Goal: Information Seeking & Learning: Learn about a topic

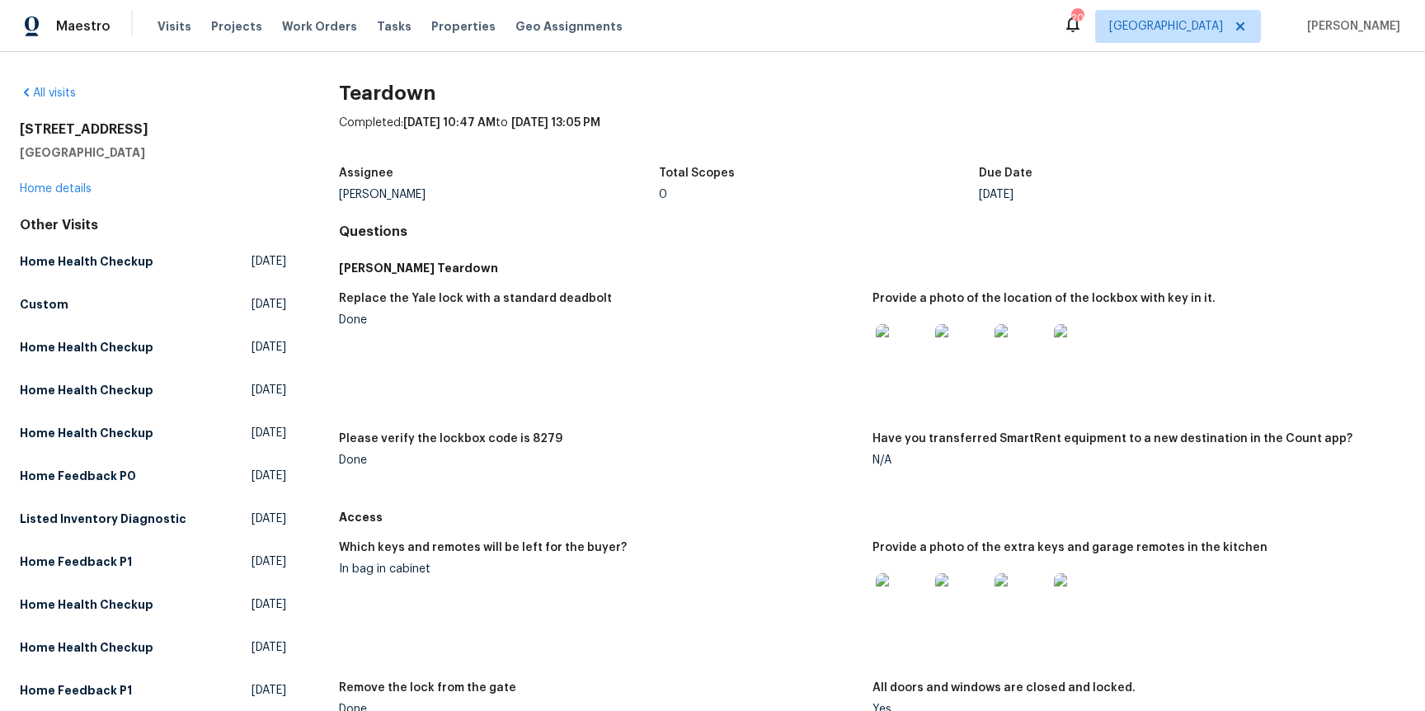
scroll to position [144, 0]
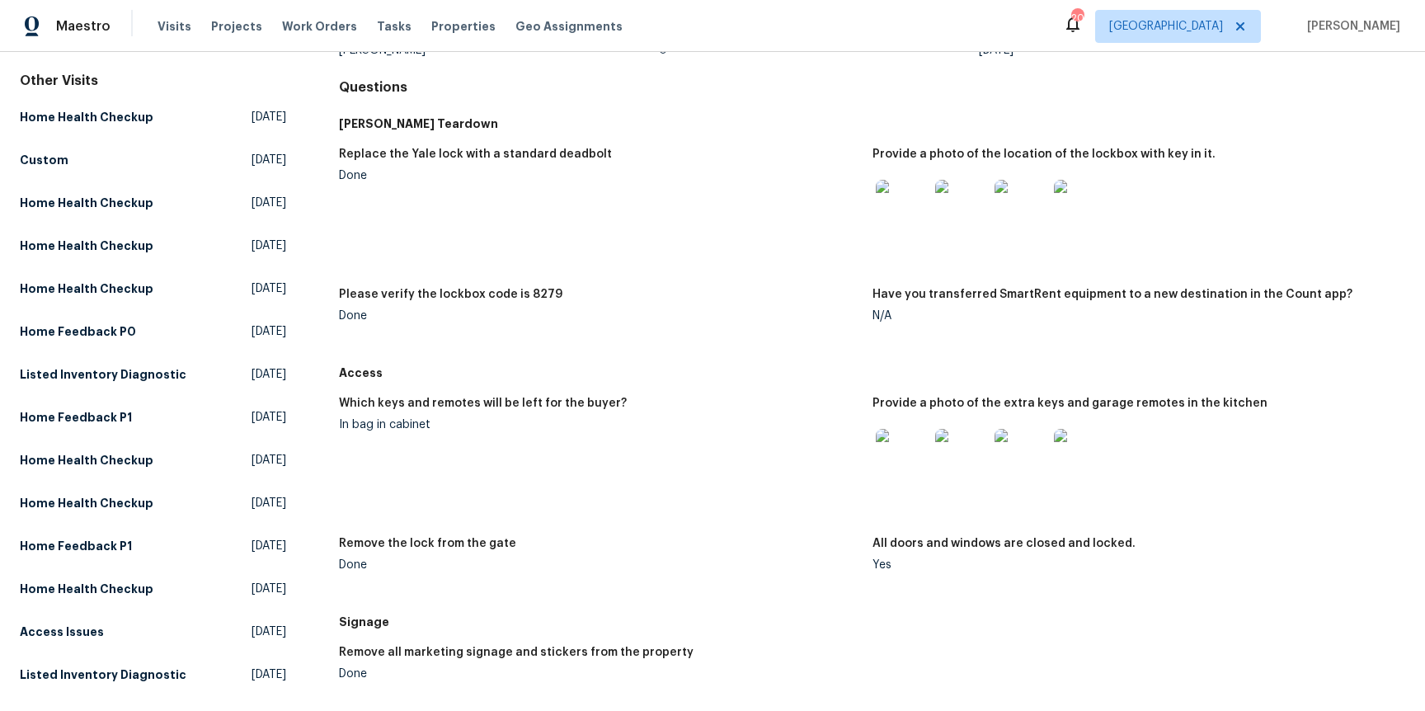
click at [897, 446] on img at bounding box center [902, 455] width 53 height 53
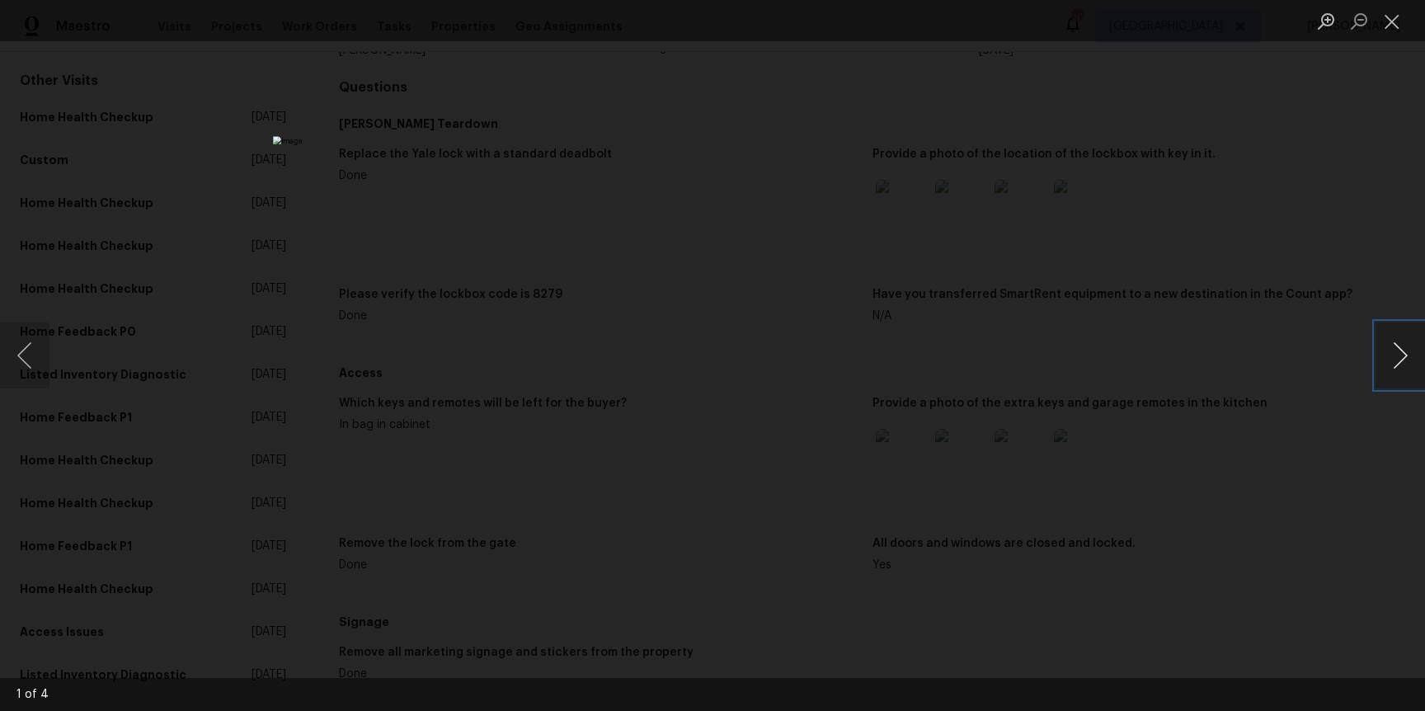
click at [1389, 354] on button "Next image" at bounding box center [1400, 355] width 49 height 66
click at [1390, 354] on button "Next image" at bounding box center [1400, 355] width 49 height 66
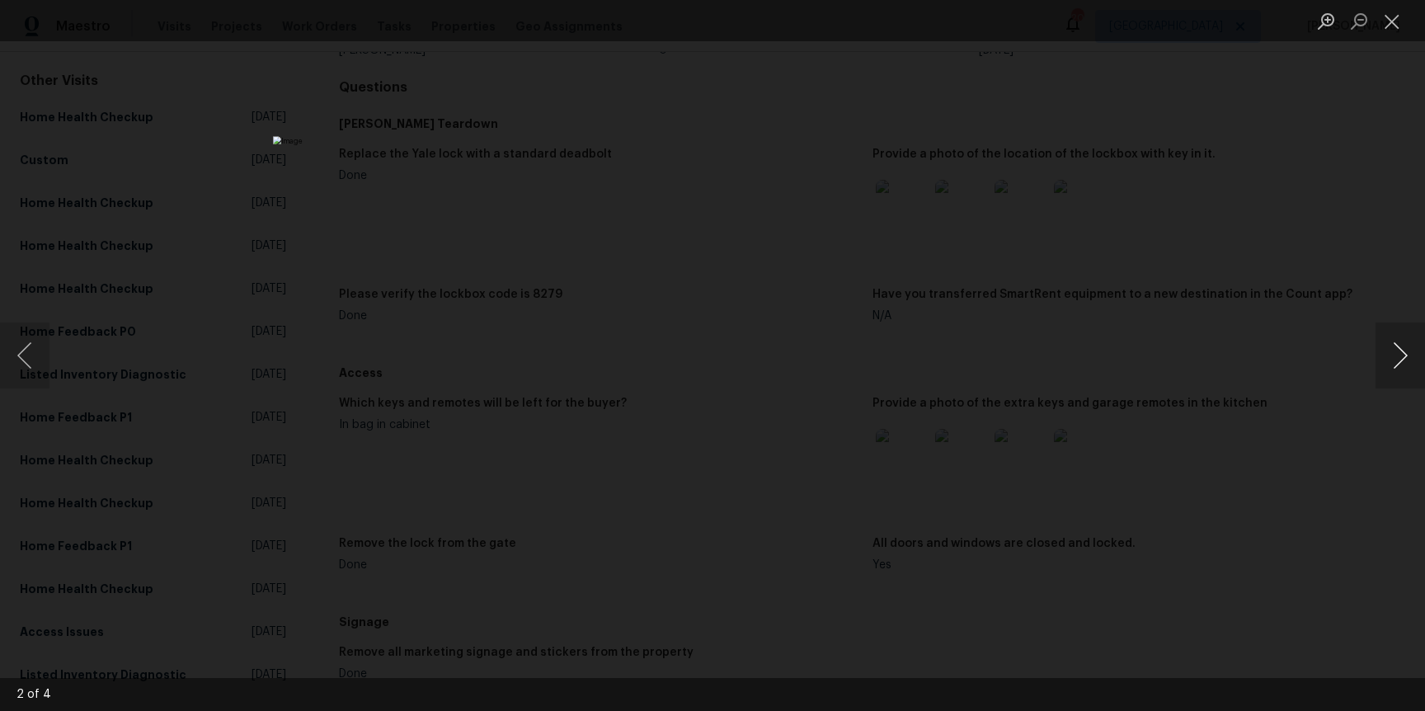
click at [1390, 354] on button "Next image" at bounding box center [1400, 355] width 49 height 66
click at [295, 369] on div "Lightbox" at bounding box center [712, 355] width 1425 height 711
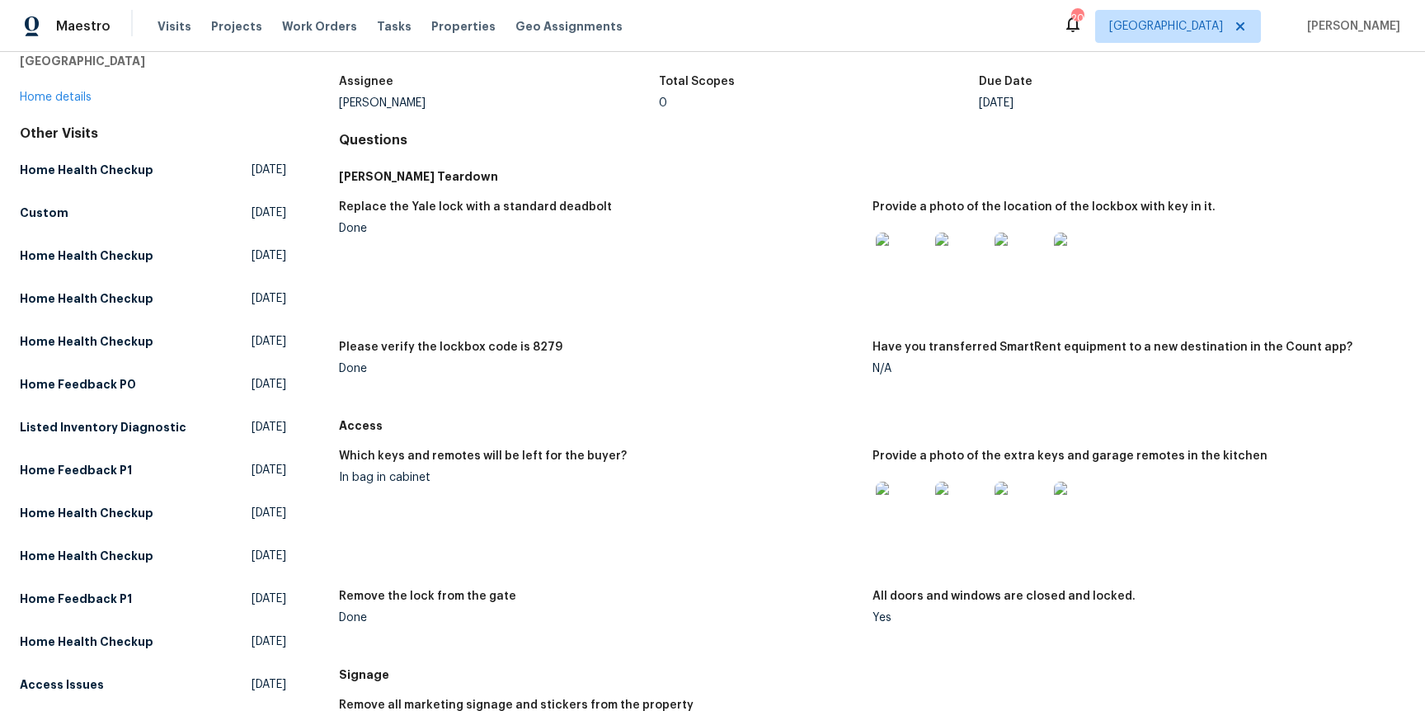
scroll to position [151, 0]
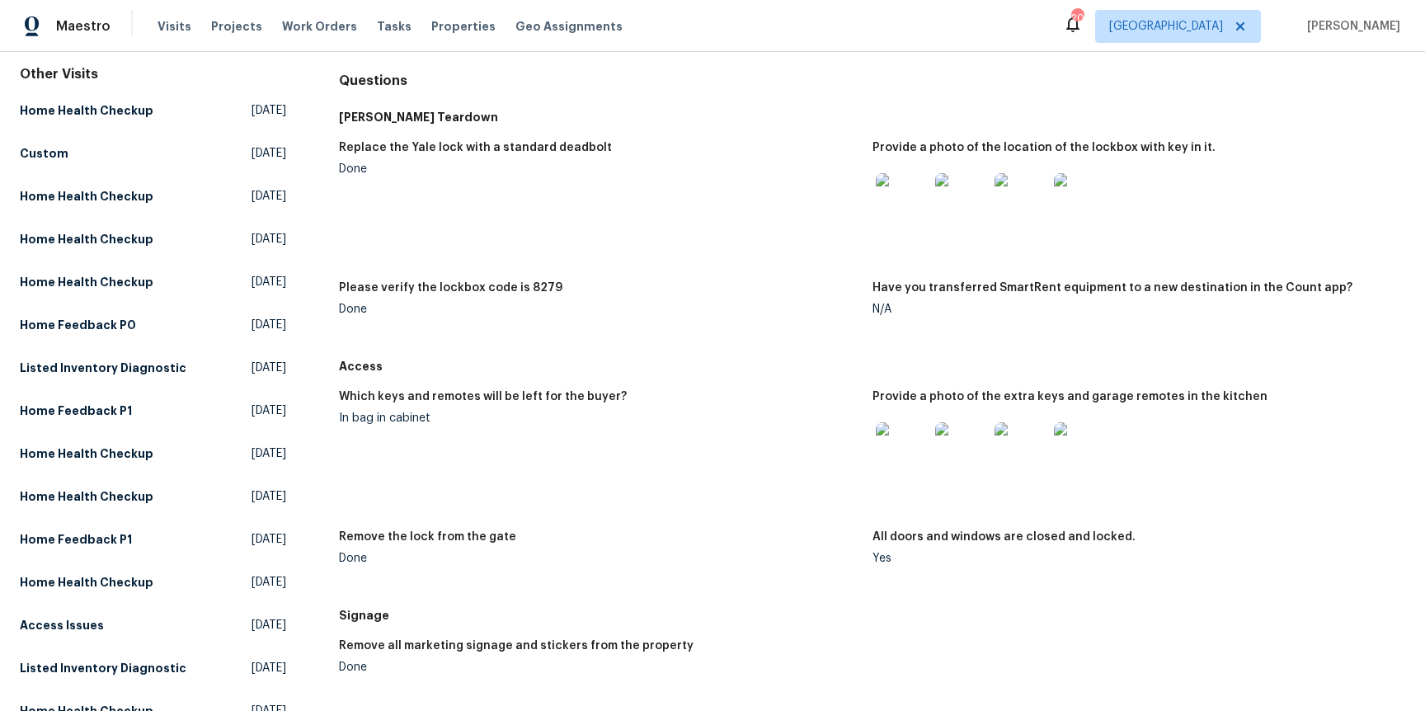
click at [965, 201] on img at bounding box center [961, 199] width 53 height 53
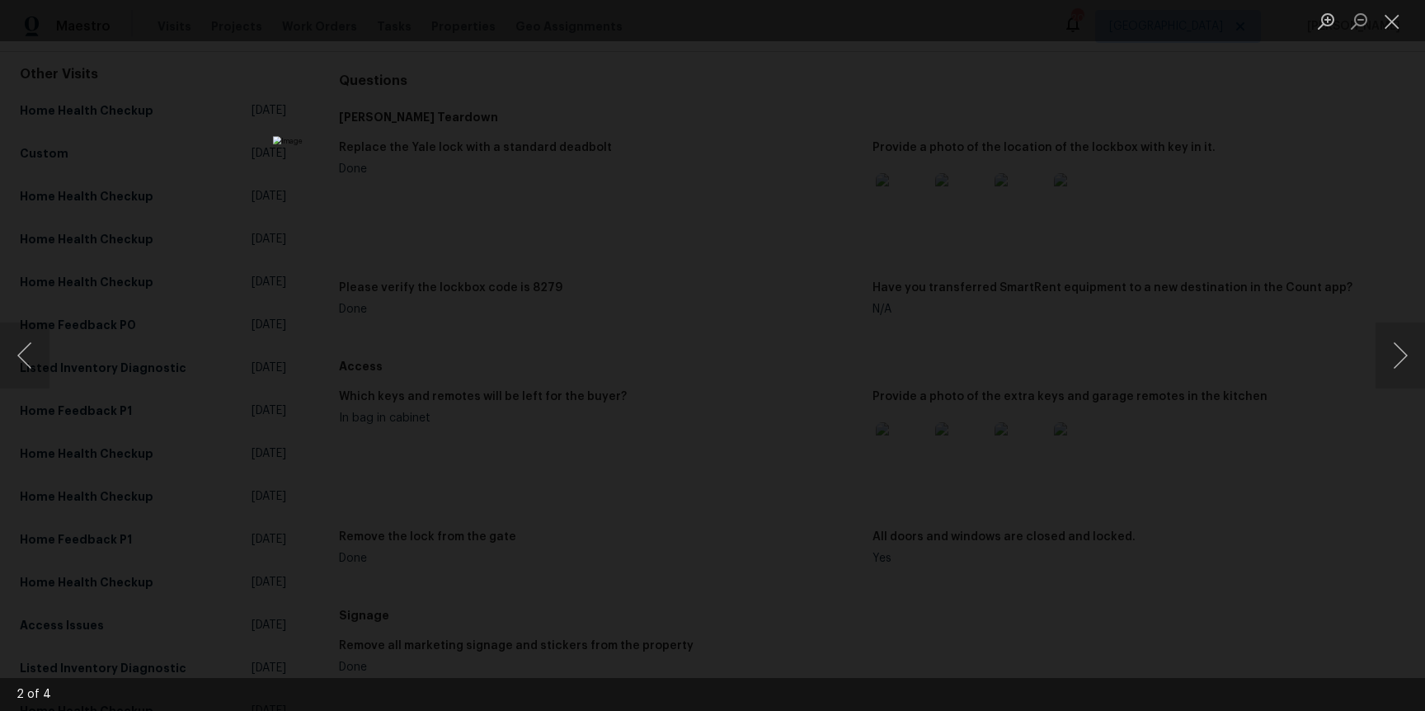
click at [1355, 136] on div "Lightbox" at bounding box center [712, 355] width 1425 height 711
